Goal: Information Seeking & Learning: Learn about a topic

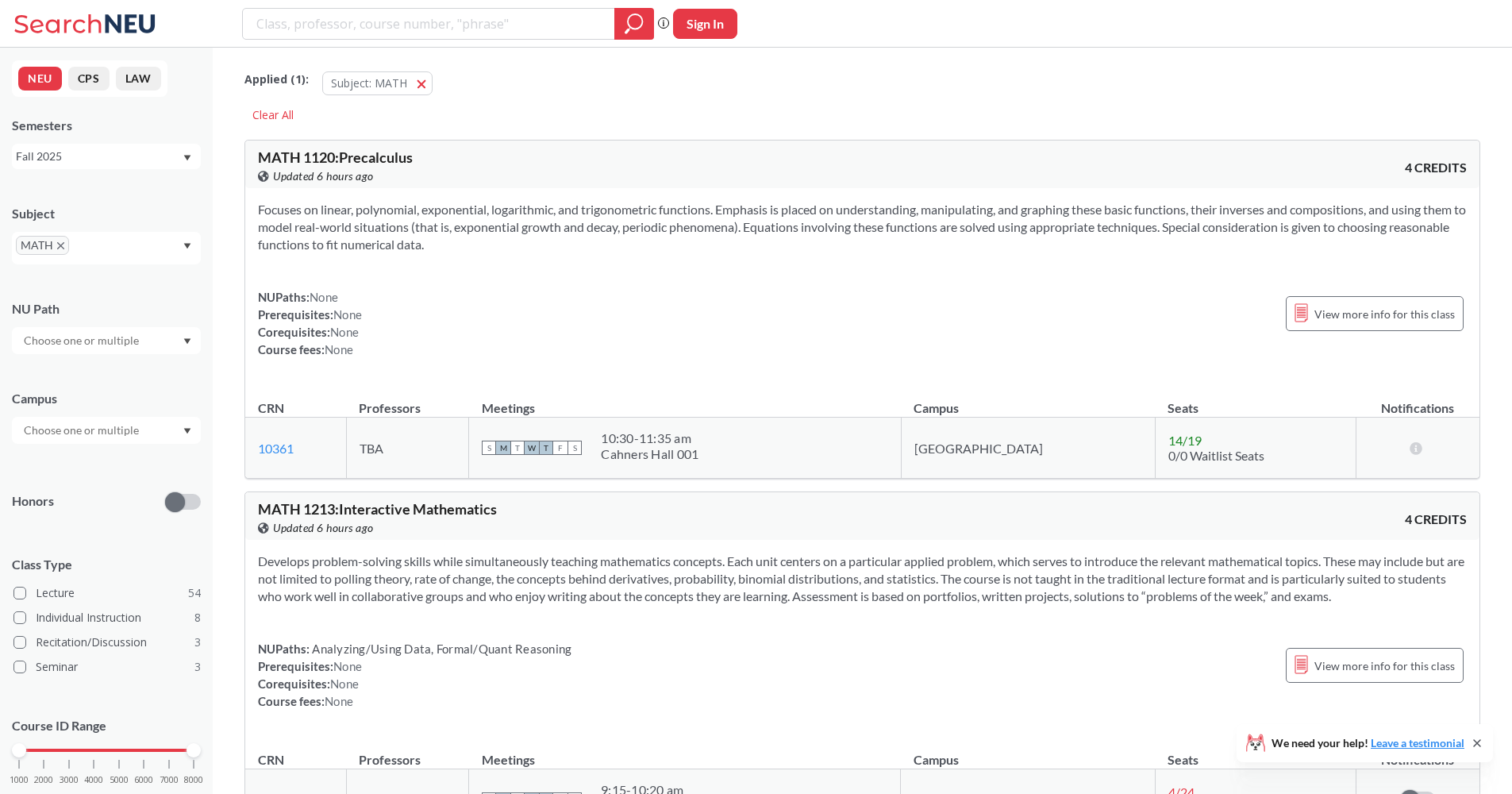
scroll to position [13801, 0]
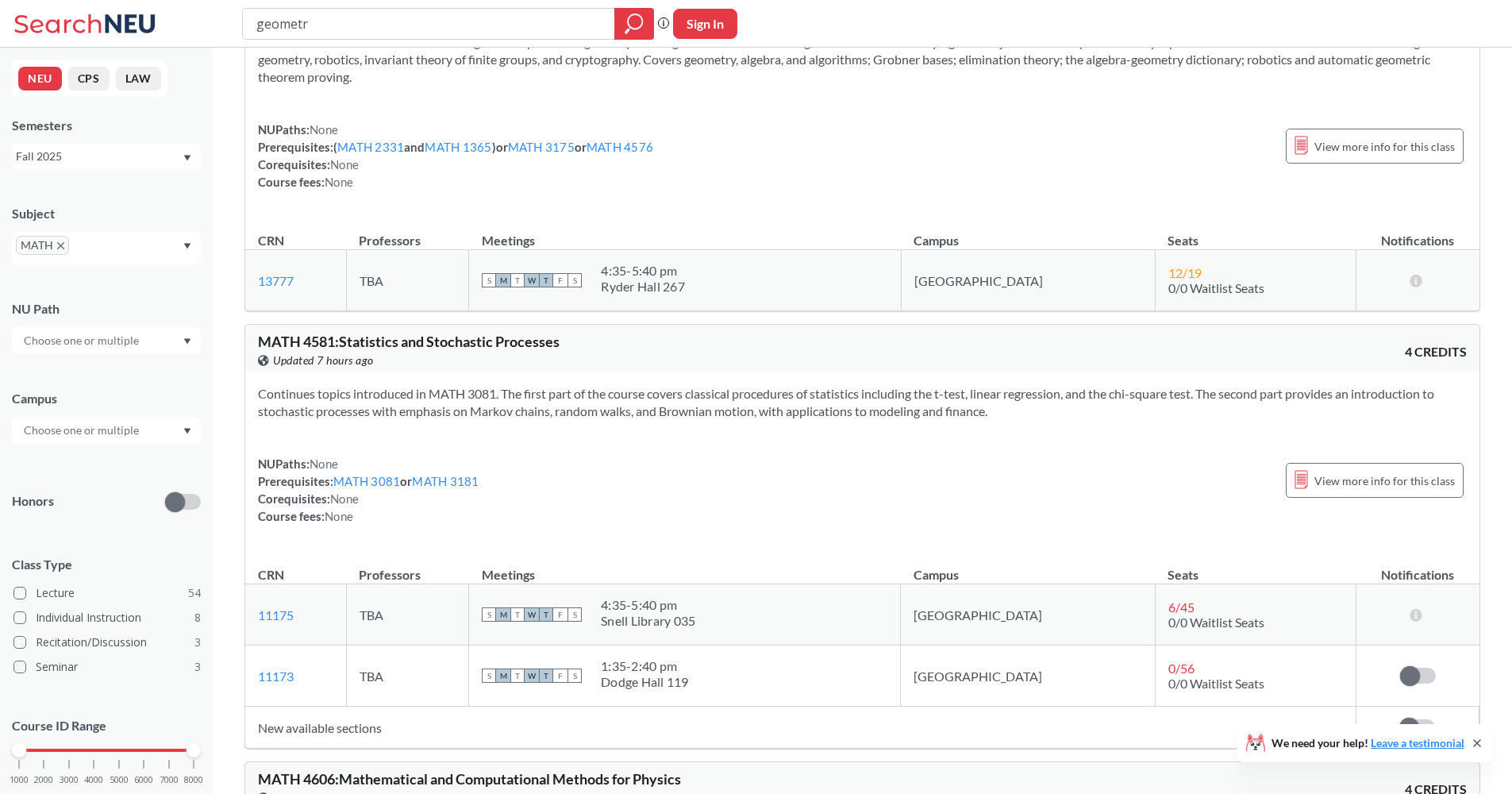
type input "geometry"
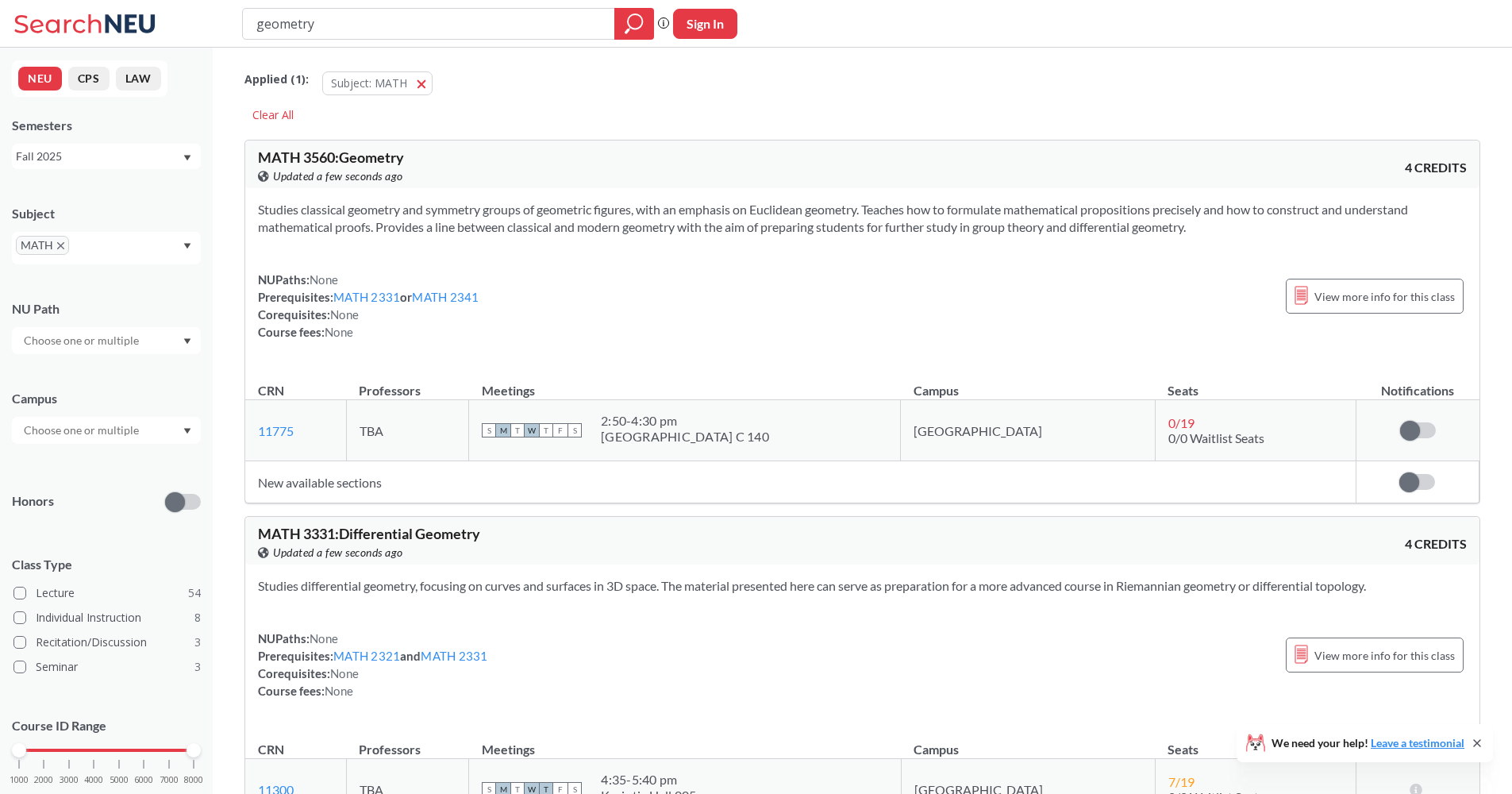
click at [957, 120] on div "Applied ( 1 ): Subject: MATH MATH Clear All" at bounding box center [862, 91] width 1236 height 72
drag, startPoint x: 476, startPoint y: 22, endPoint x: 192, endPoint y: 38, distance: 284.5
click at [192, 38] on div "geometry Phrase search guarantees the exact search appears in the results. Ex. …" at bounding box center [756, 24] width 1512 height 48
drag, startPoint x: 402, startPoint y: 21, endPoint x: 215, endPoint y: 28, distance: 187.1
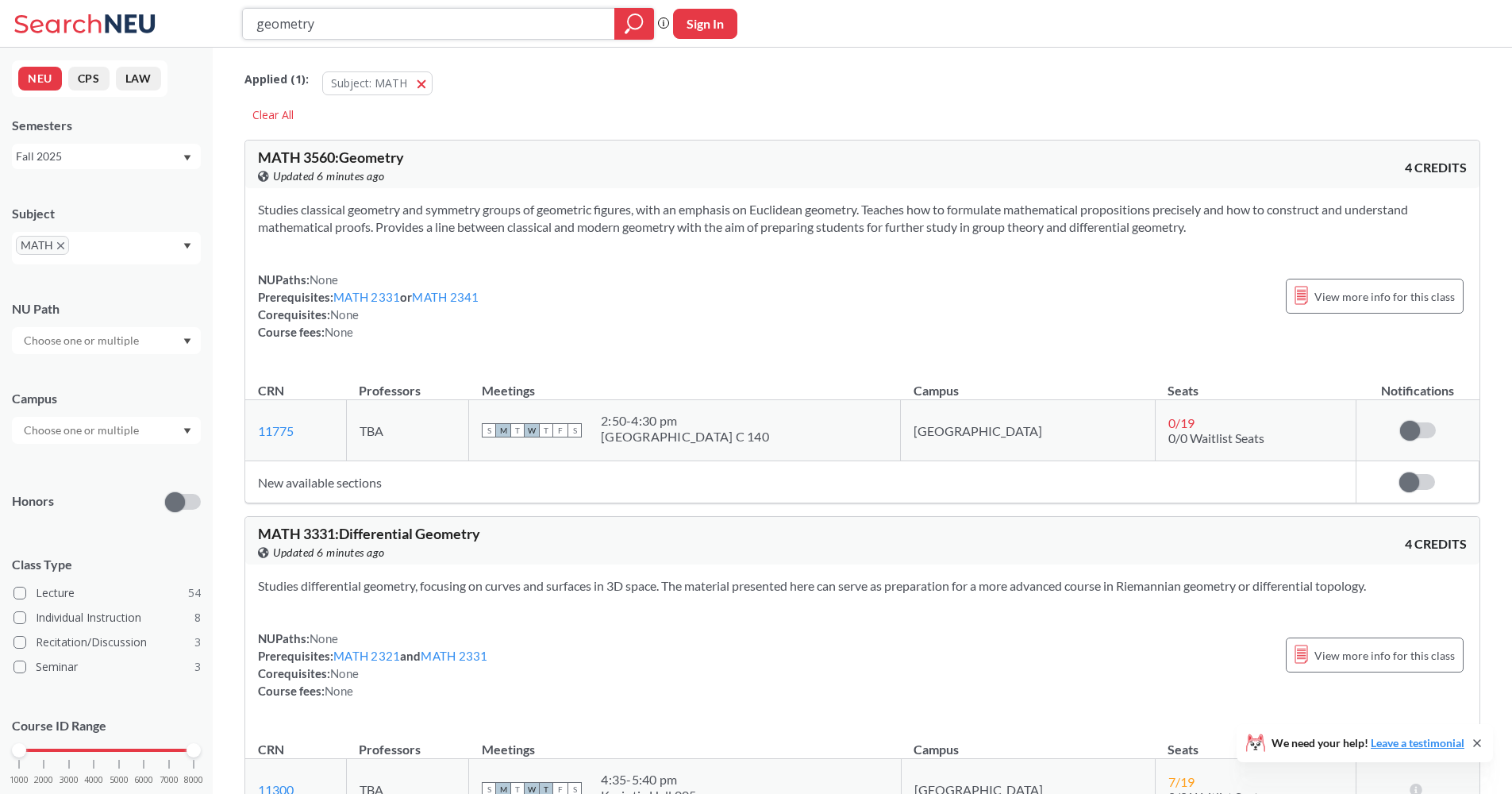
click at [215, 29] on div "geometry Phrase search guarantees the exact search appears in the results. Ex. …" at bounding box center [756, 24] width 1512 height 48
type input "math 4020"
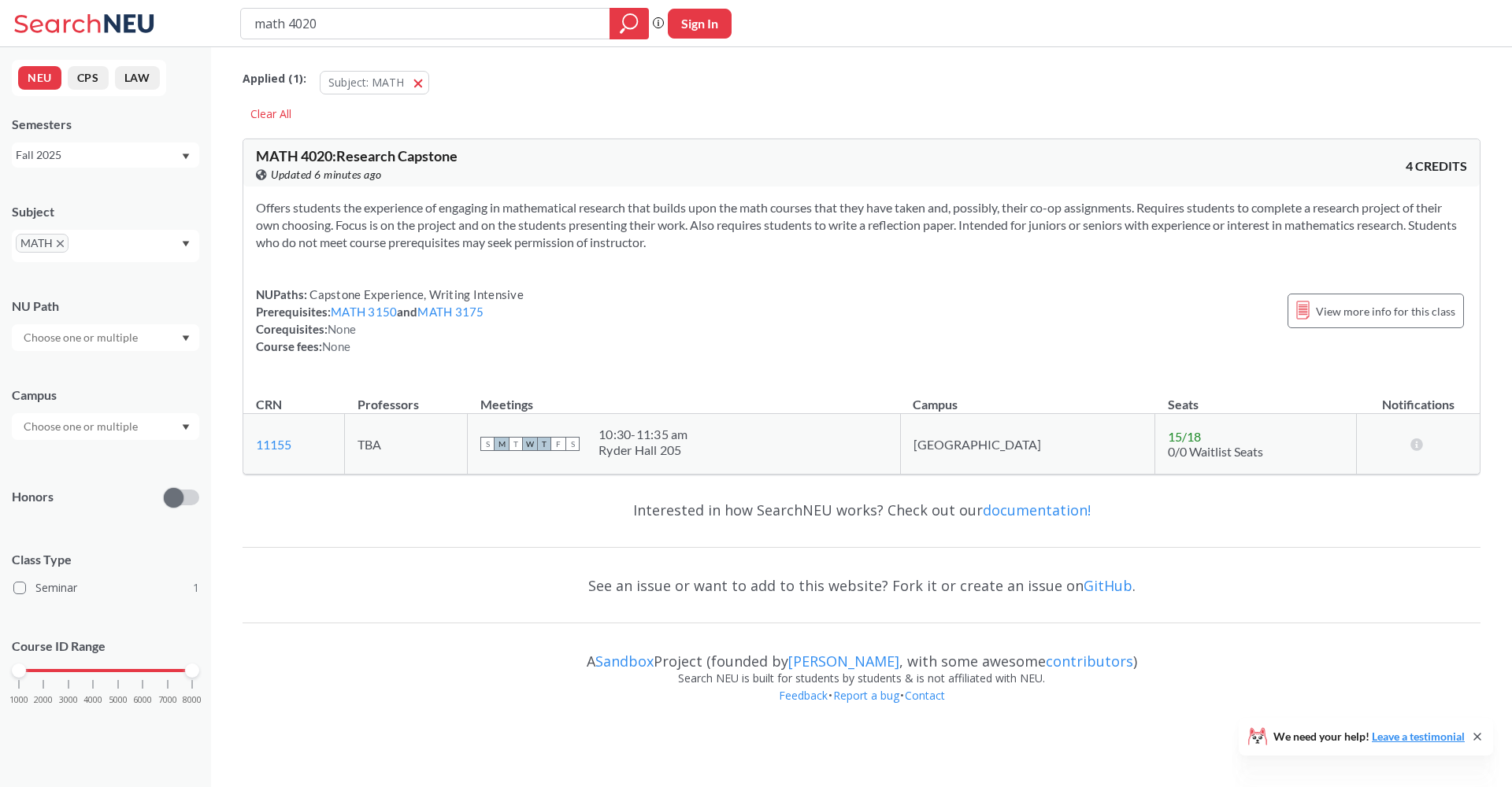
click at [61, 241] on icon "X to remove pill" at bounding box center [60, 243] width 7 height 7
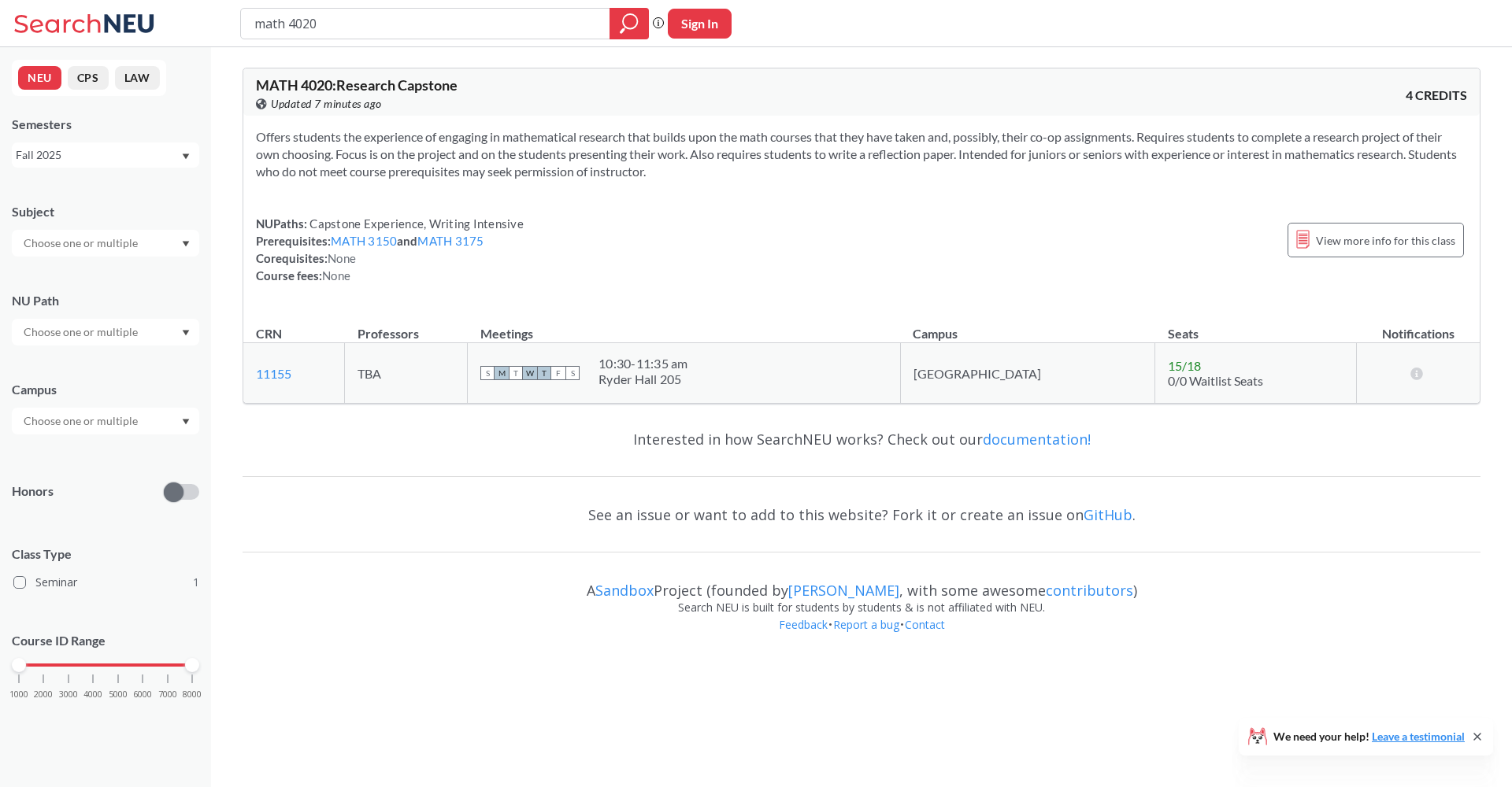
click at [275, 236] on div "NUPaths: Capstone Experience, Writing Intensive Prerequisites: MATH 3150 and MA…" at bounding box center [390, 250] width 268 height 69
drag, startPoint x: 255, startPoint y: 8, endPoint x: 287, endPoint y: 14, distance: 32.6
click at [287, 14] on input "math 4020" at bounding box center [425, 24] width 346 height 27
type input "group theory"
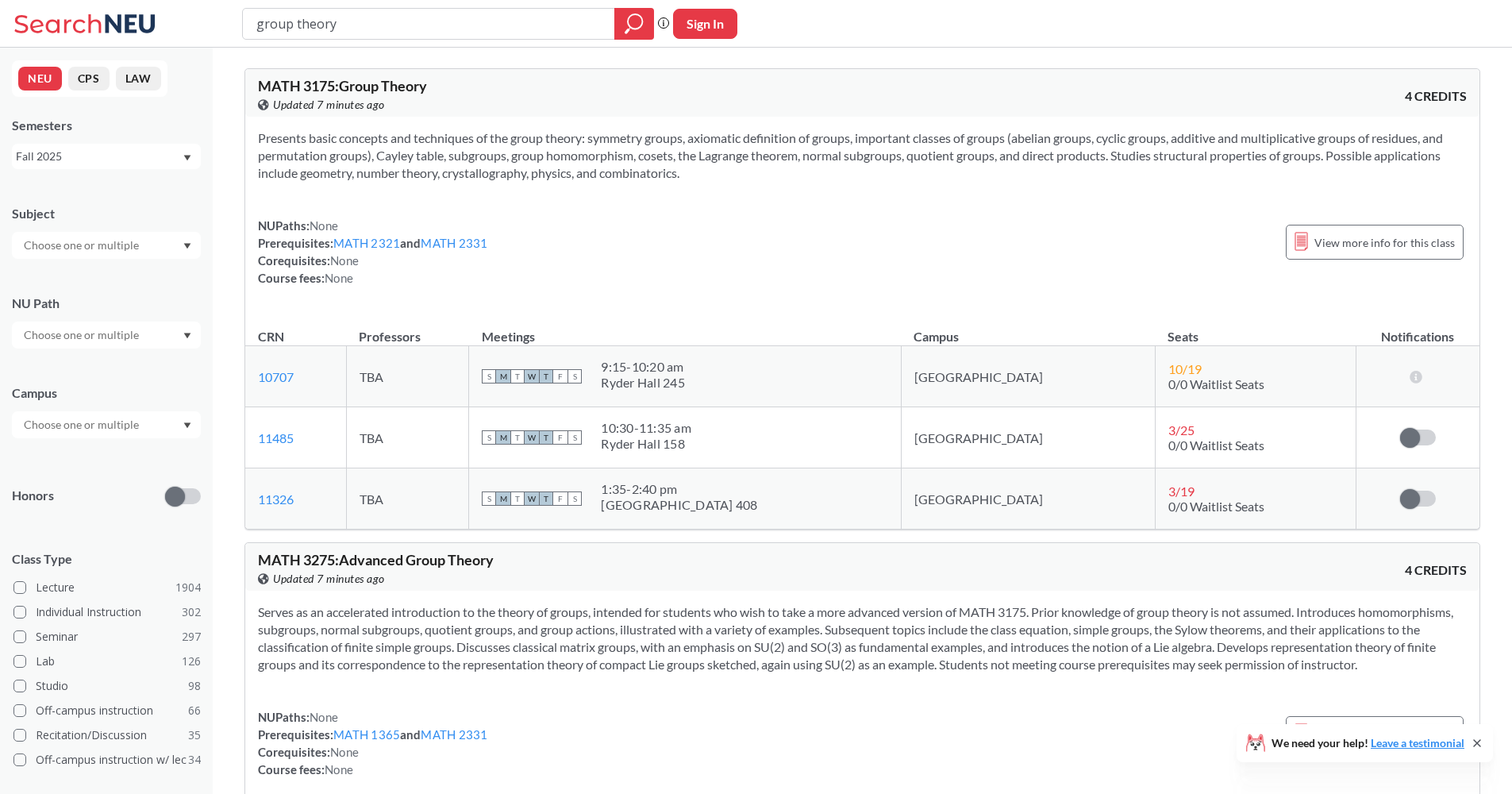
click at [577, 203] on div "Presents basic concepts and techniques of the group theory: symmetry groups, ax…" at bounding box center [862, 215] width 1234 height 196
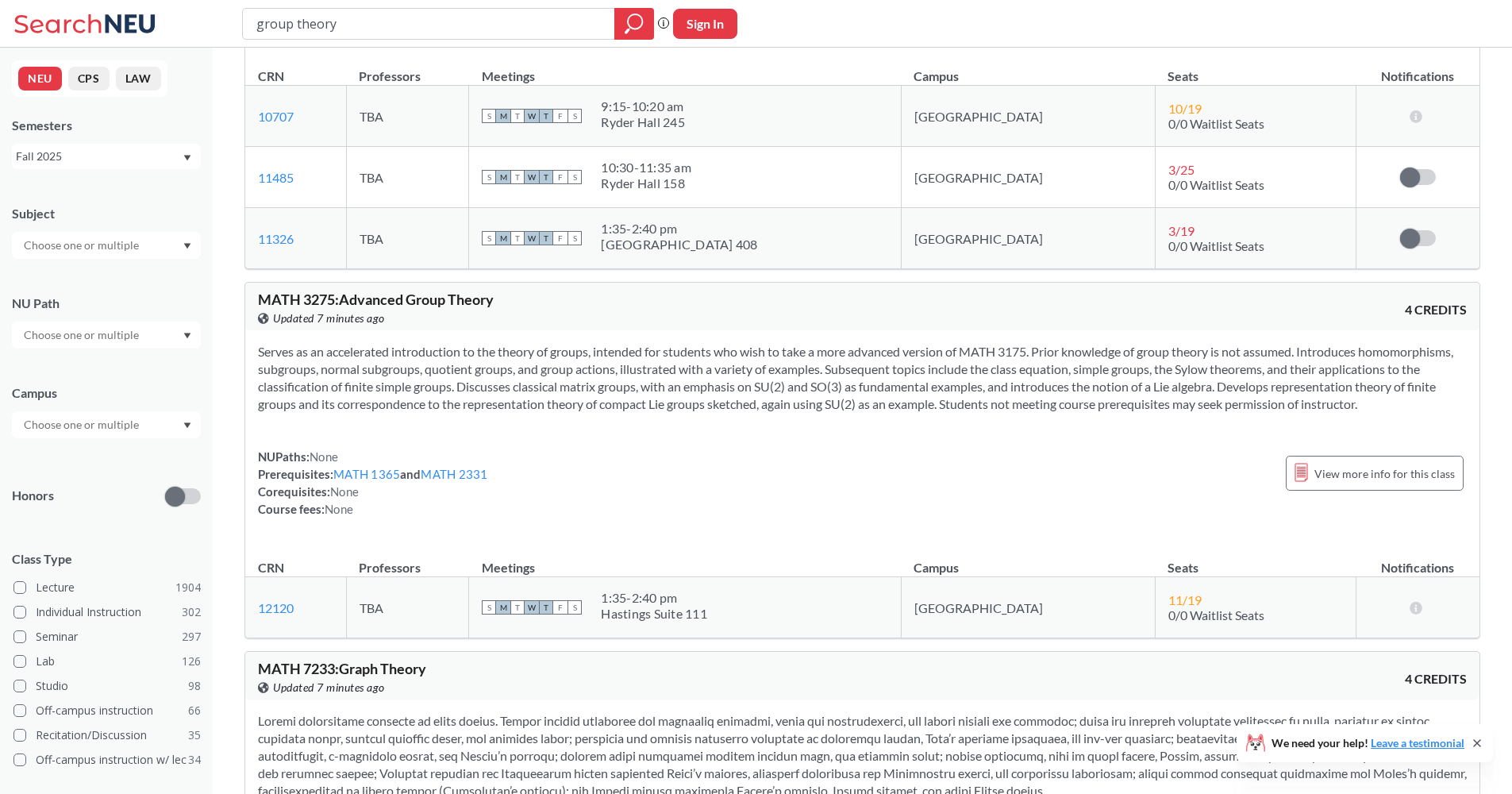
scroll to position [62, 0]
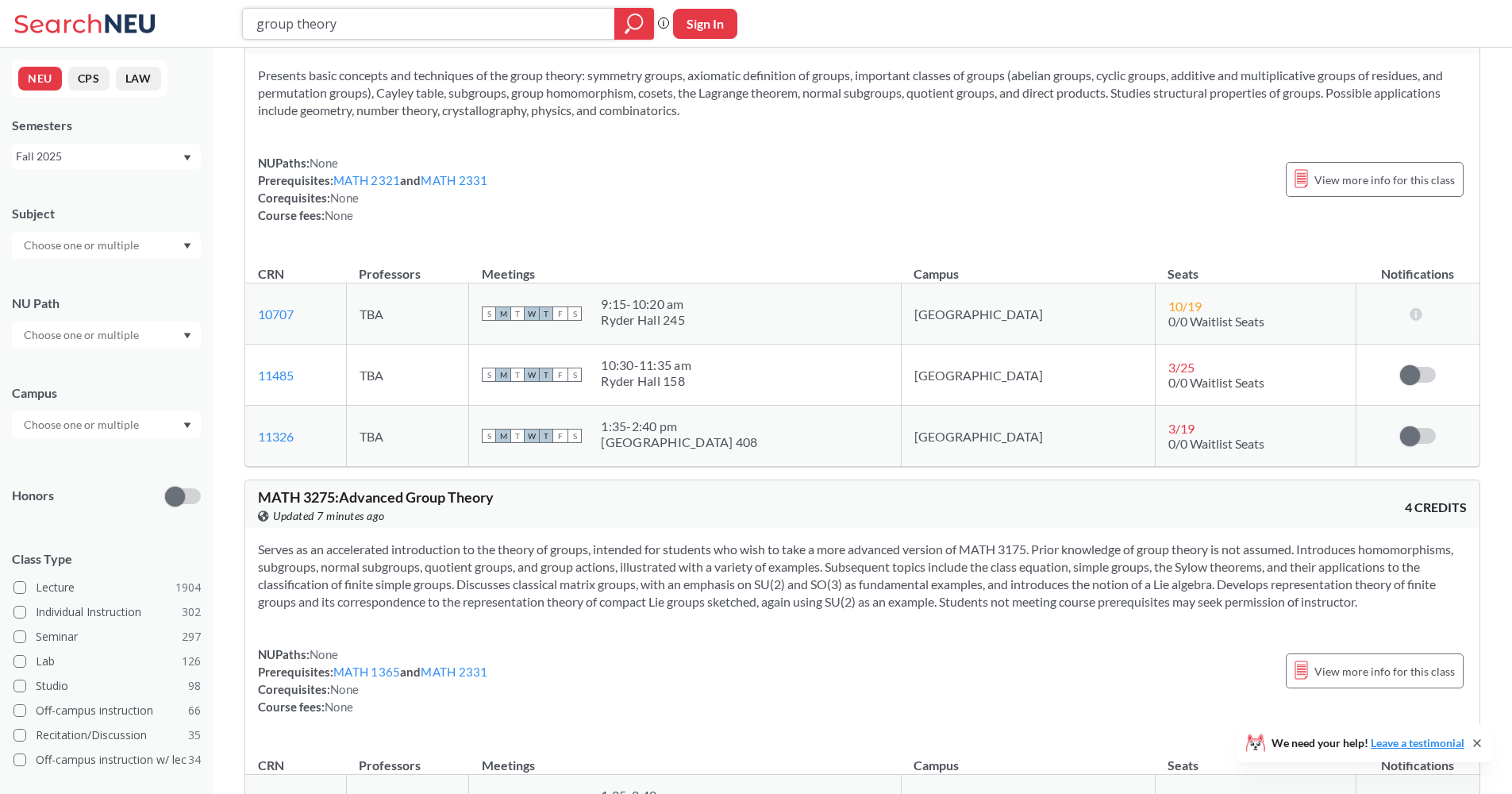
drag, startPoint x: 406, startPoint y: 17, endPoint x: 183, endPoint y: 9, distance: 223.1
click at [184, 10] on div "group theory Phrase search guarantees the exact search appears in the results. …" at bounding box center [756, 24] width 1512 height 48
type input "logic and comp"
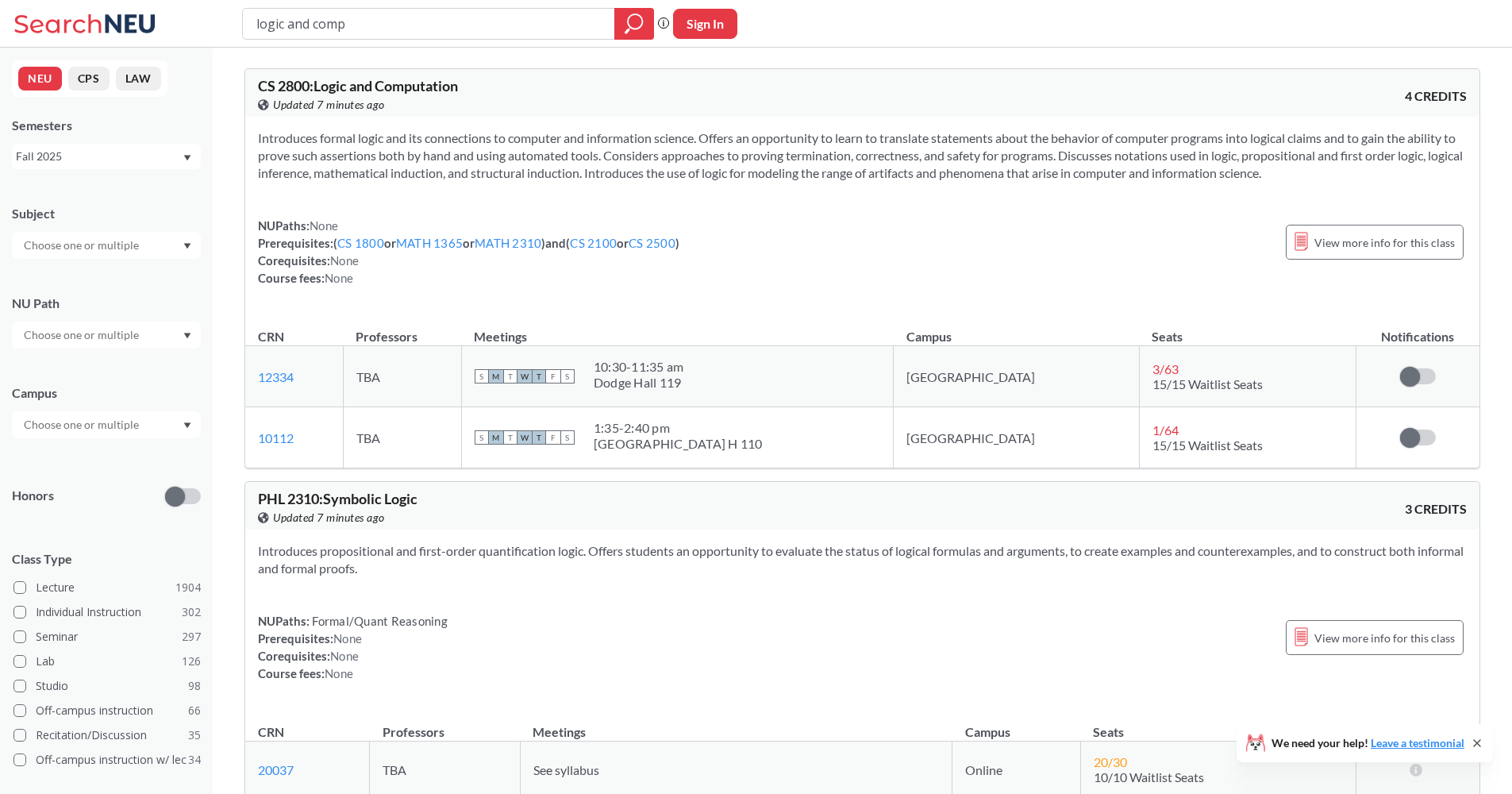
click at [753, 134] on section "Introduces formal logic and its connections to computer and information science…" at bounding box center [862, 155] width 1209 height 52
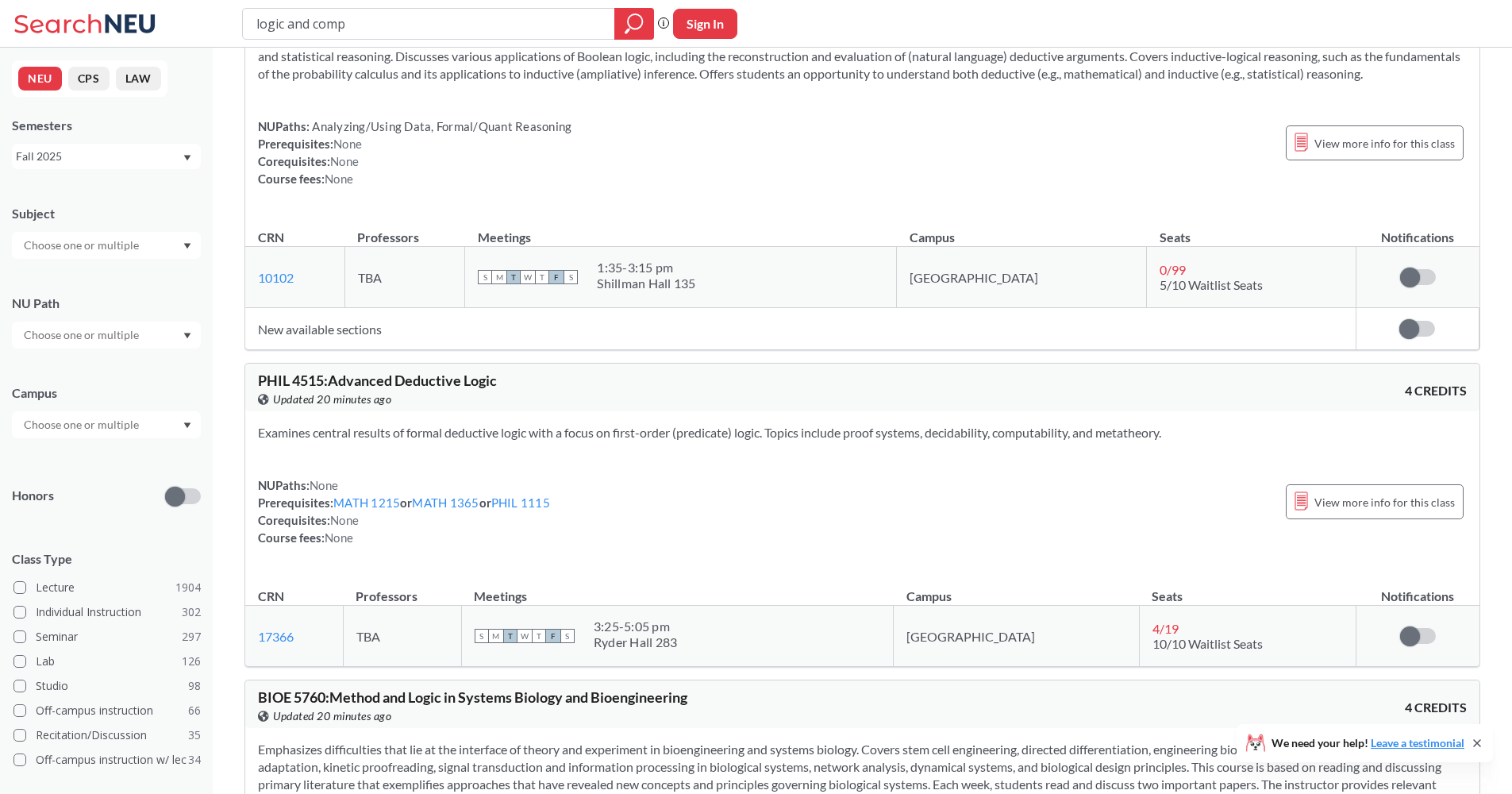
scroll to position [1132, 0]
